Goal: Task Accomplishment & Management: Use online tool/utility

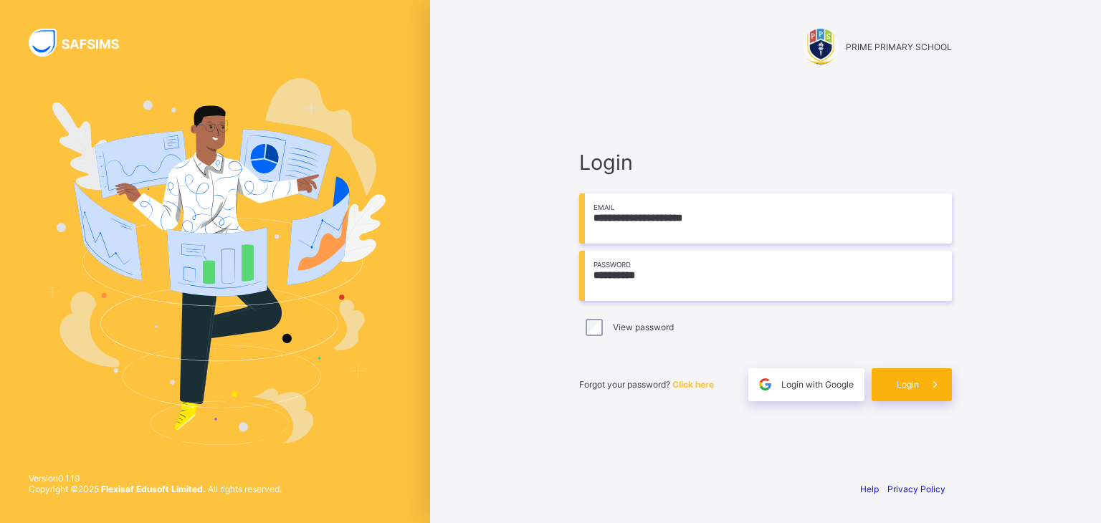
click at [908, 386] on span "Login" at bounding box center [908, 384] width 22 height 11
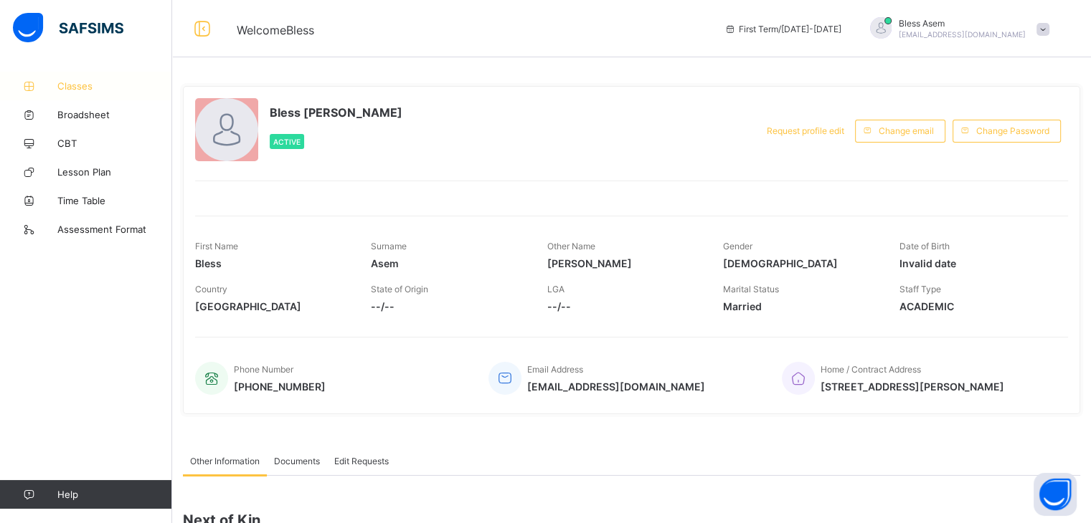
click at [89, 90] on span "Classes" at bounding box center [114, 85] width 115 height 11
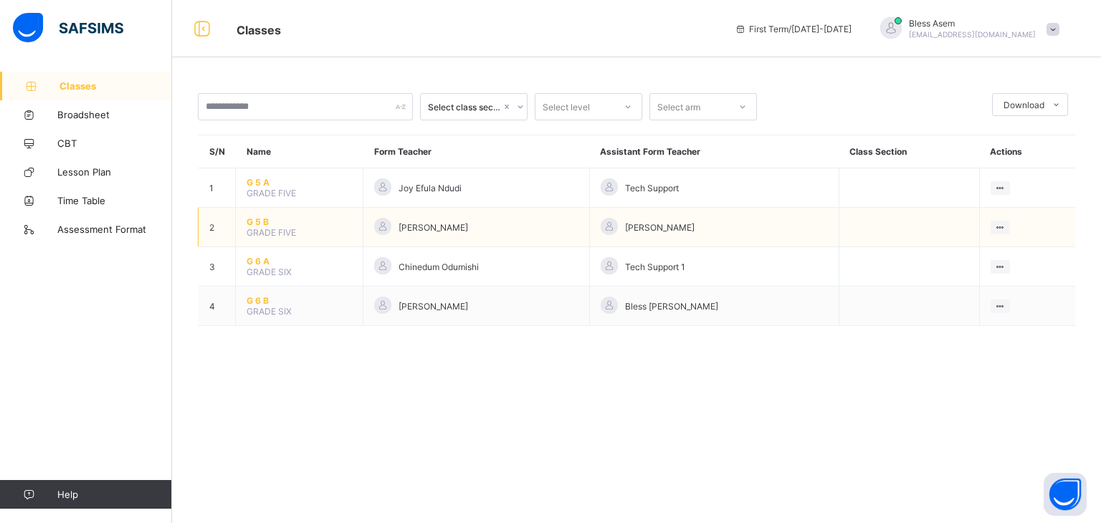
click at [260, 220] on span "G 5 B" at bounding box center [299, 222] width 105 height 11
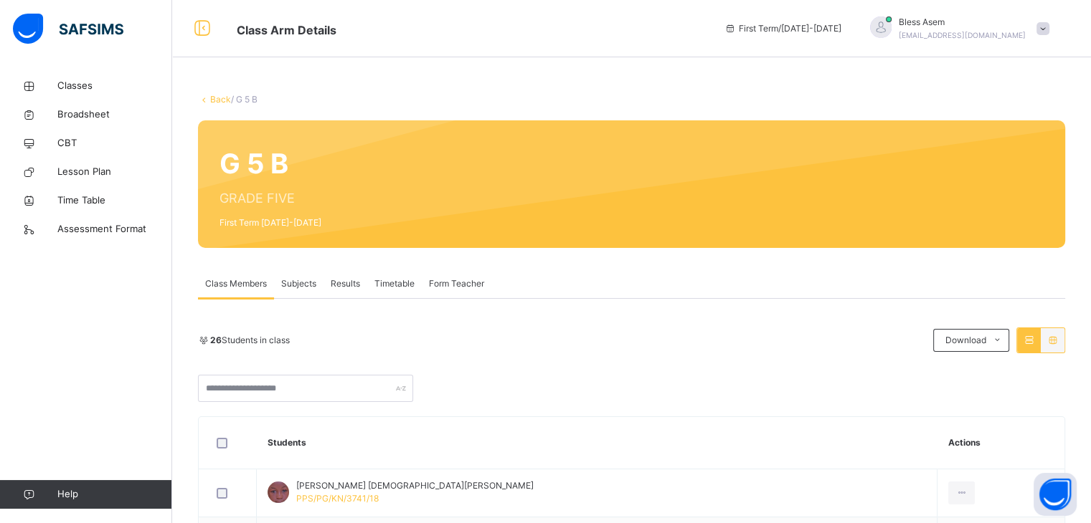
click at [667, 358] on div "26 Students in class Download Pdf Report Excel Report" at bounding box center [631, 365] width 867 height 75
click at [295, 286] on span "Subjects" at bounding box center [298, 283] width 35 height 13
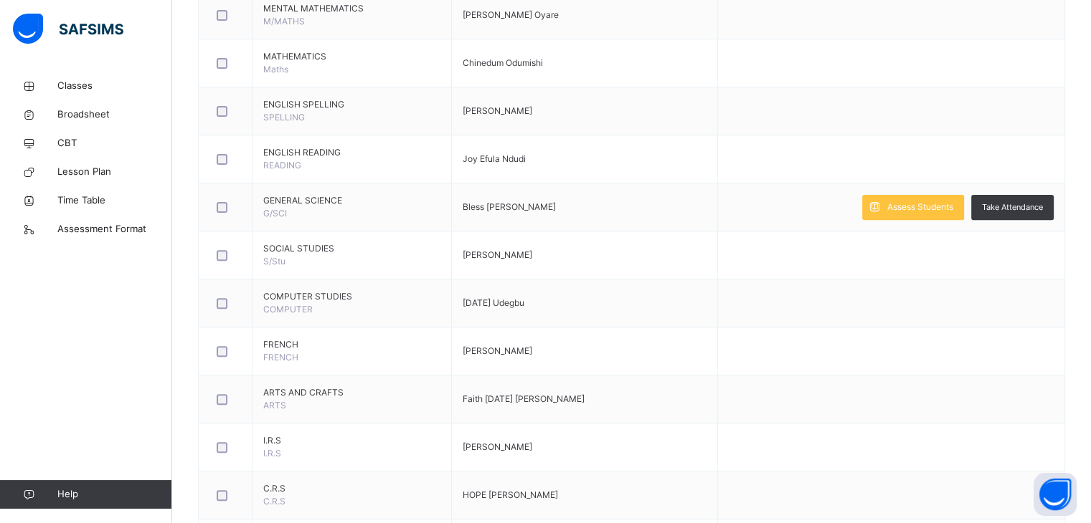
scroll to position [466, 0]
click at [904, 208] on span "Assess Students" at bounding box center [920, 208] width 66 height 13
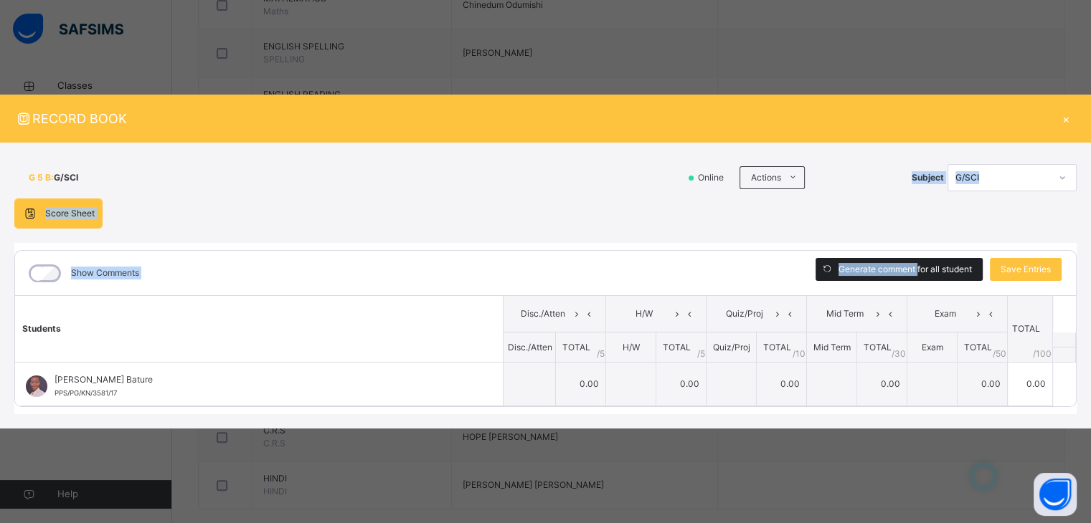
scroll to position [546, 0]
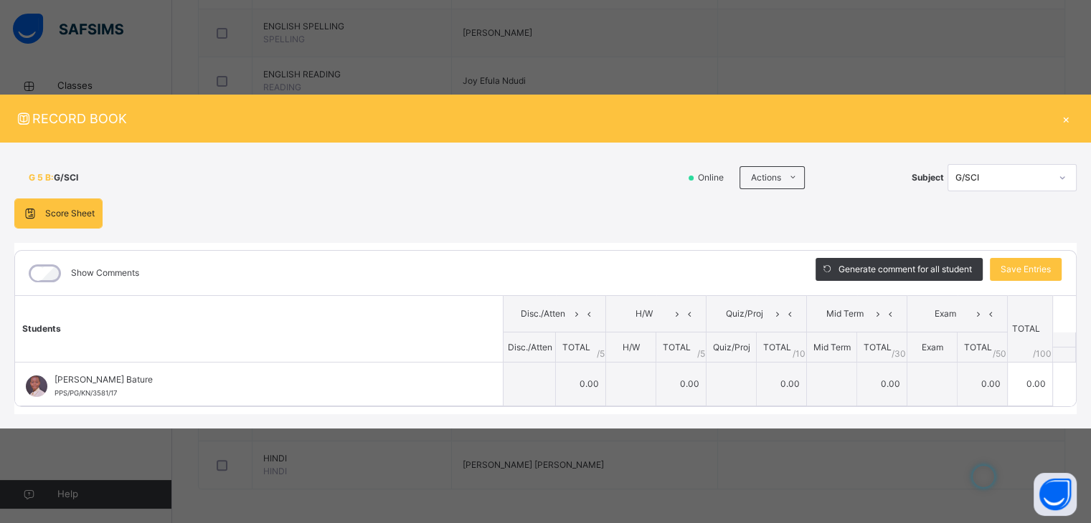
click at [347, 296] on th "Students" at bounding box center [259, 329] width 488 height 67
click at [349, 192] on div "G 5 B : G/SCI Online Actions Download Empty Score Sheet Upload/map score sheet …" at bounding box center [545, 178] width 1062 height 42
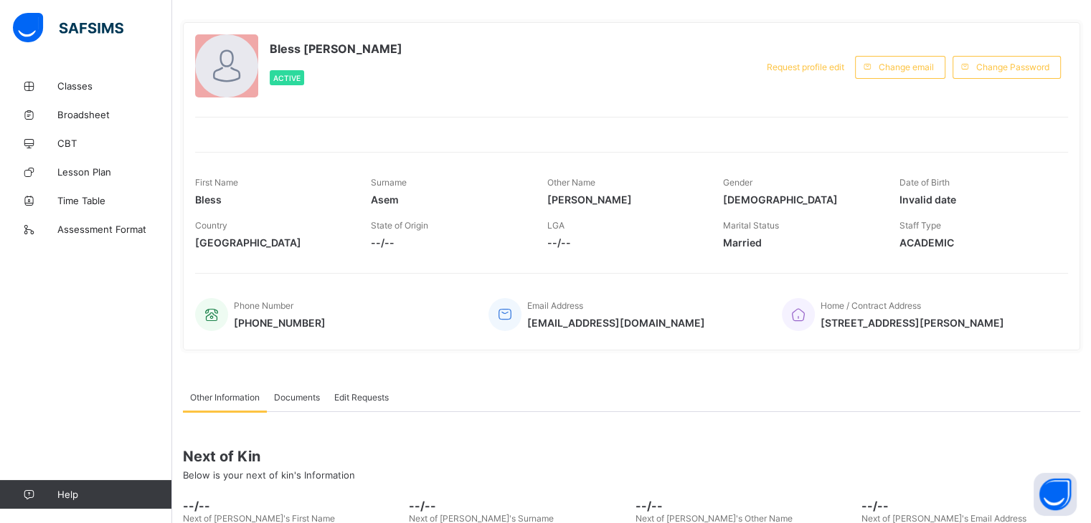
scroll to position [49, 0]
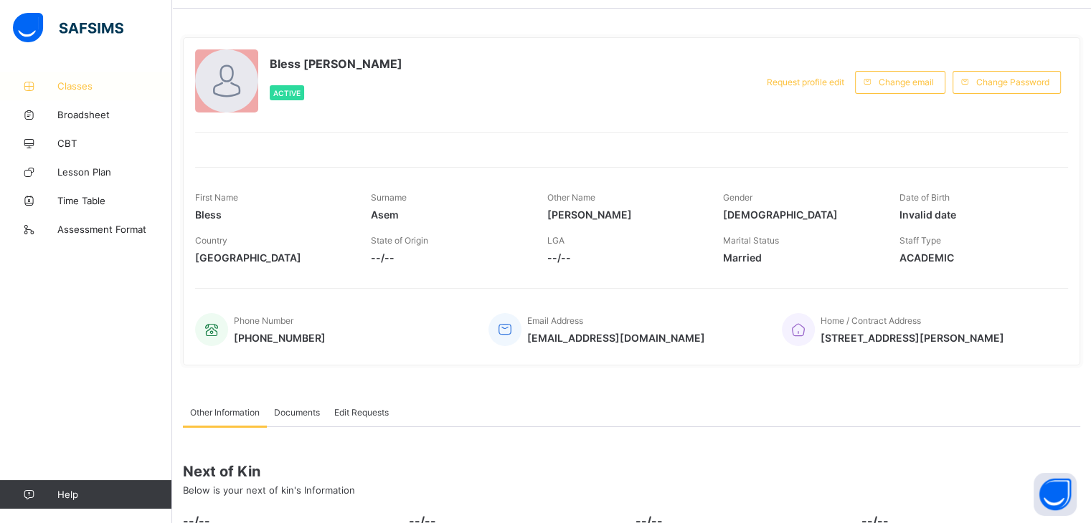
click at [72, 87] on span "Classes" at bounding box center [114, 85] width 115 height 11
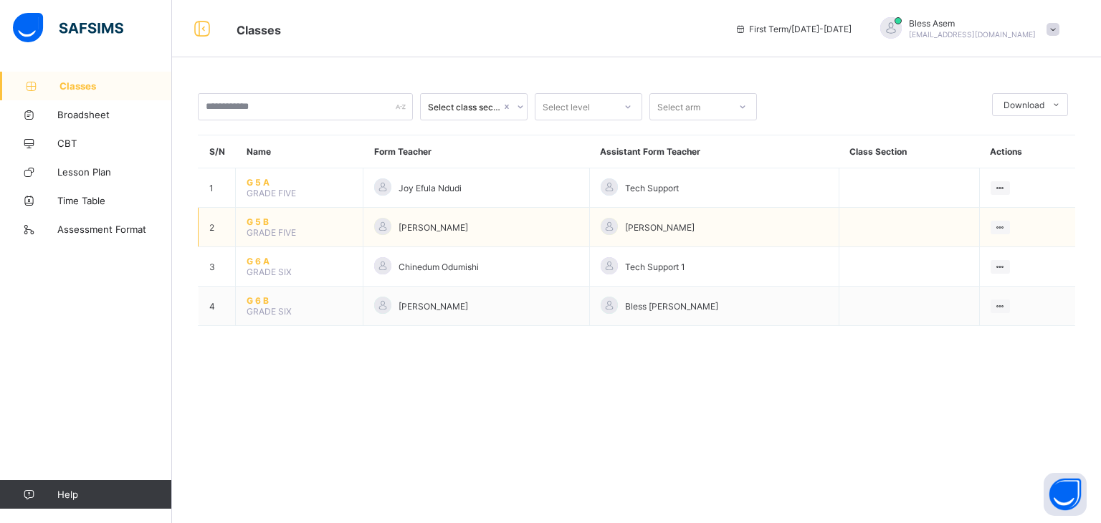
click at [259, 222] on span "G 5 B" at bounding box center [299, 222] width 105 height 11
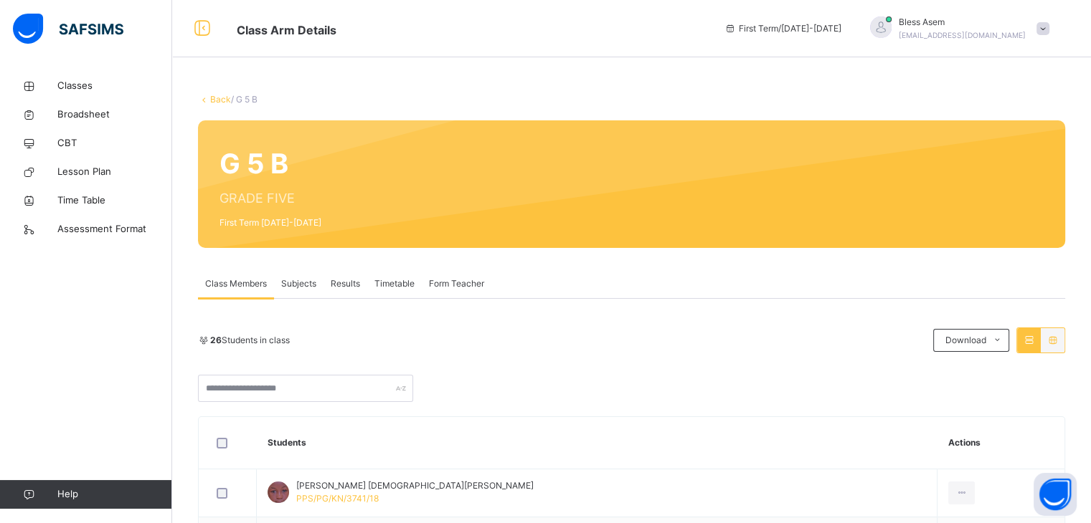
click at [300, 286] on span "Subjects" at bounding box center [298, 283] width 35 height 13
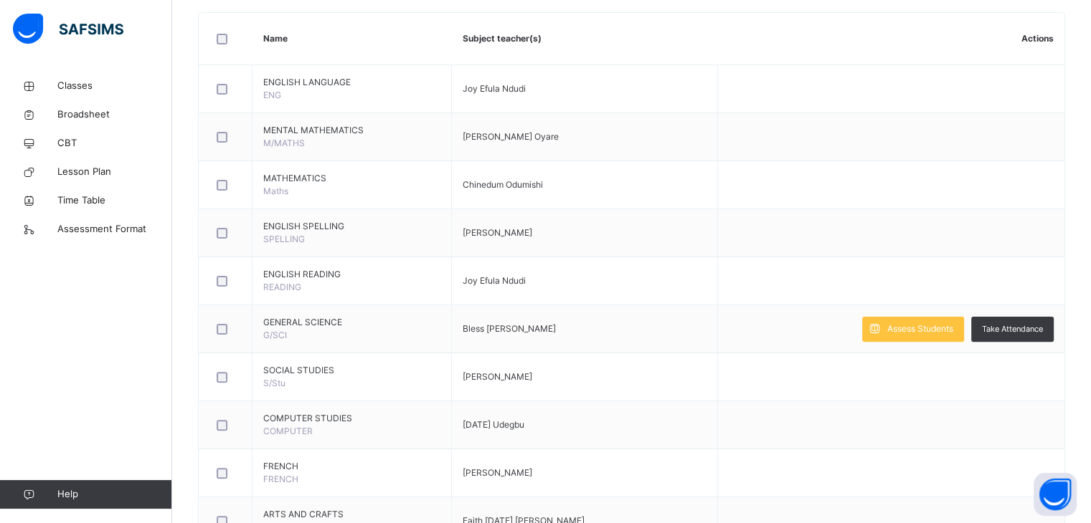
scroll to position [407, 0]
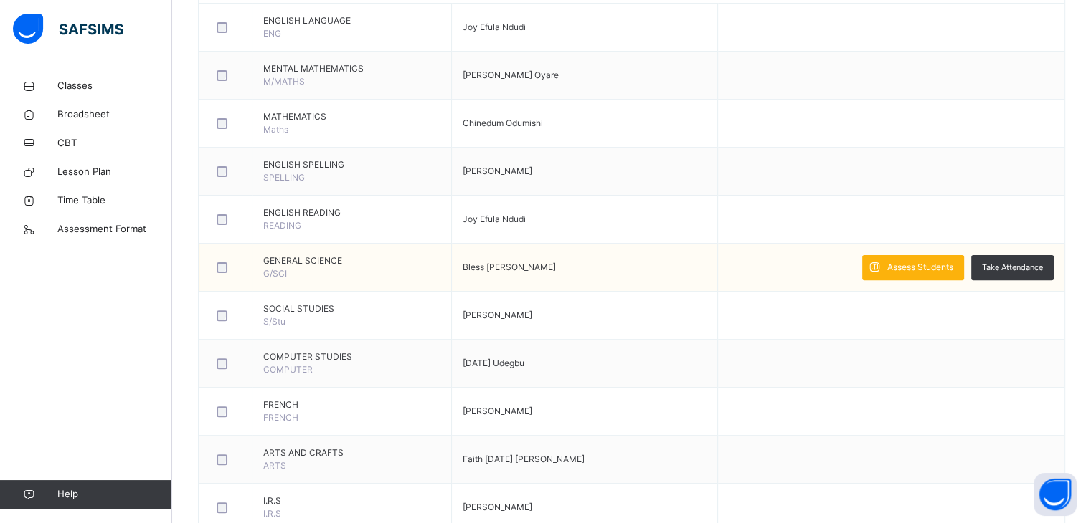
click at [927, 265] on span "Assess Students" at bounding box center [920, 267] width 66 height 13
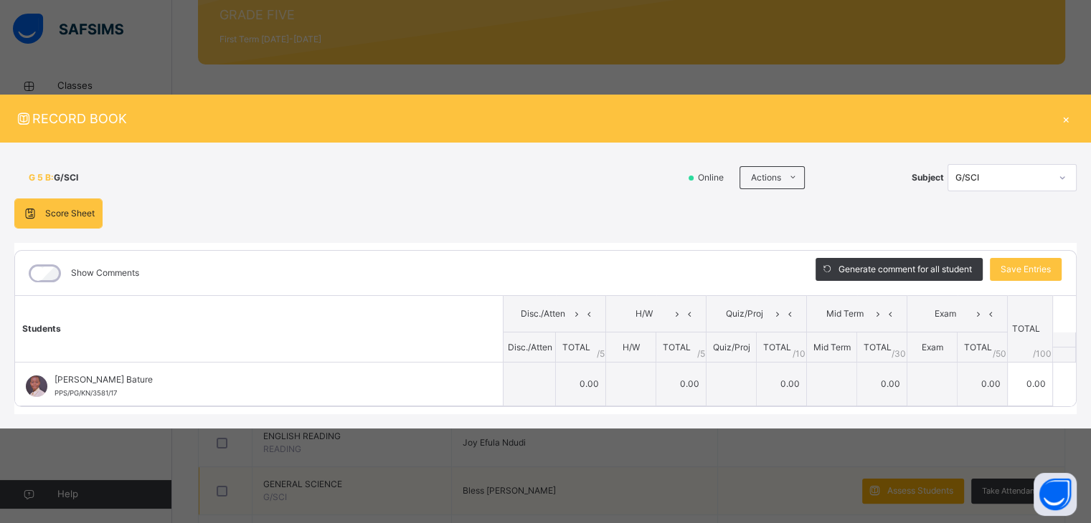
scroll to position [181, 0]
